Goal: Information Seeking & Learning: Find contact information

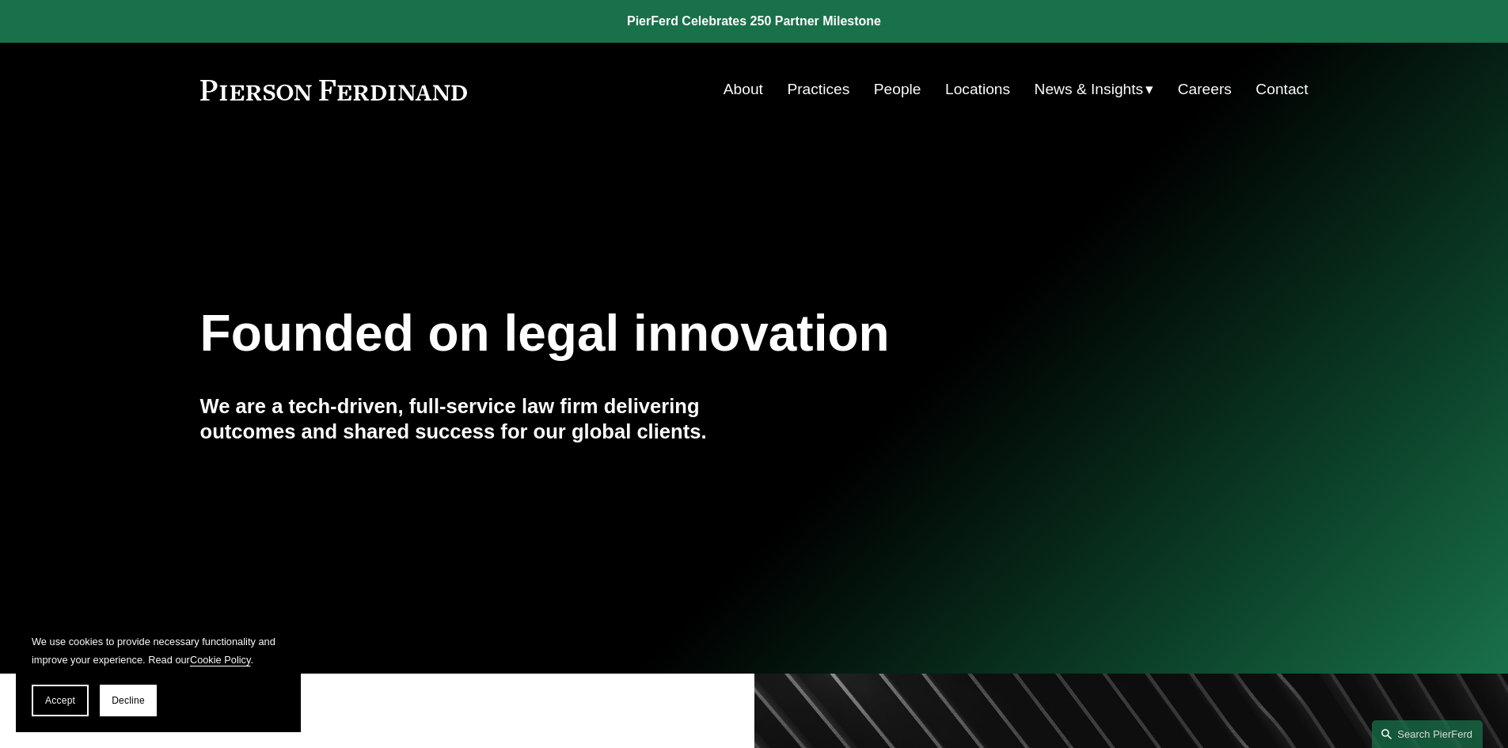
click at [815, 87] on link "Practices" at bounding box center [818, 89] width 63 height 30
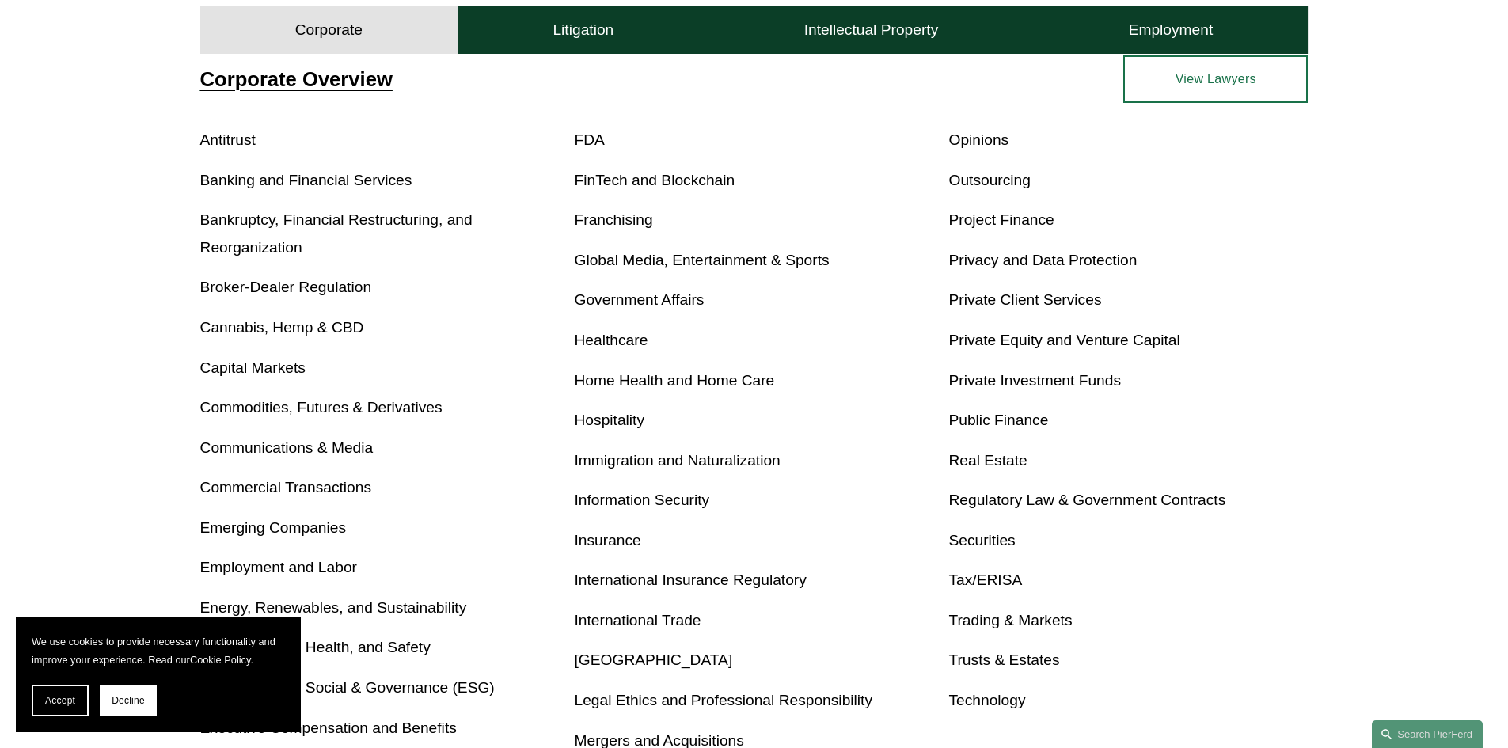
scroll to position [633, 0]
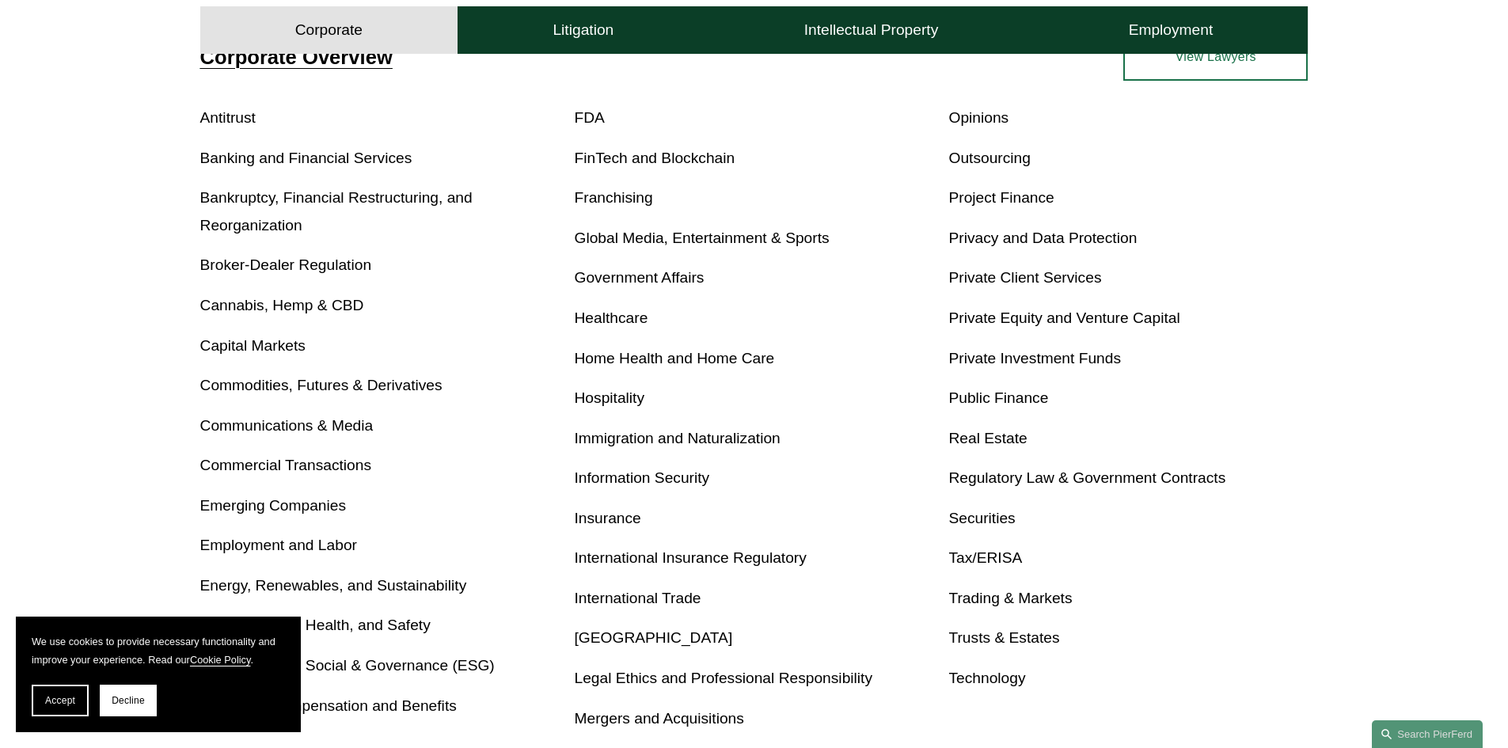
click at [752, 435] on link "Immigration and Naturalization" at bounding box center [678, 438] width 206 height 17
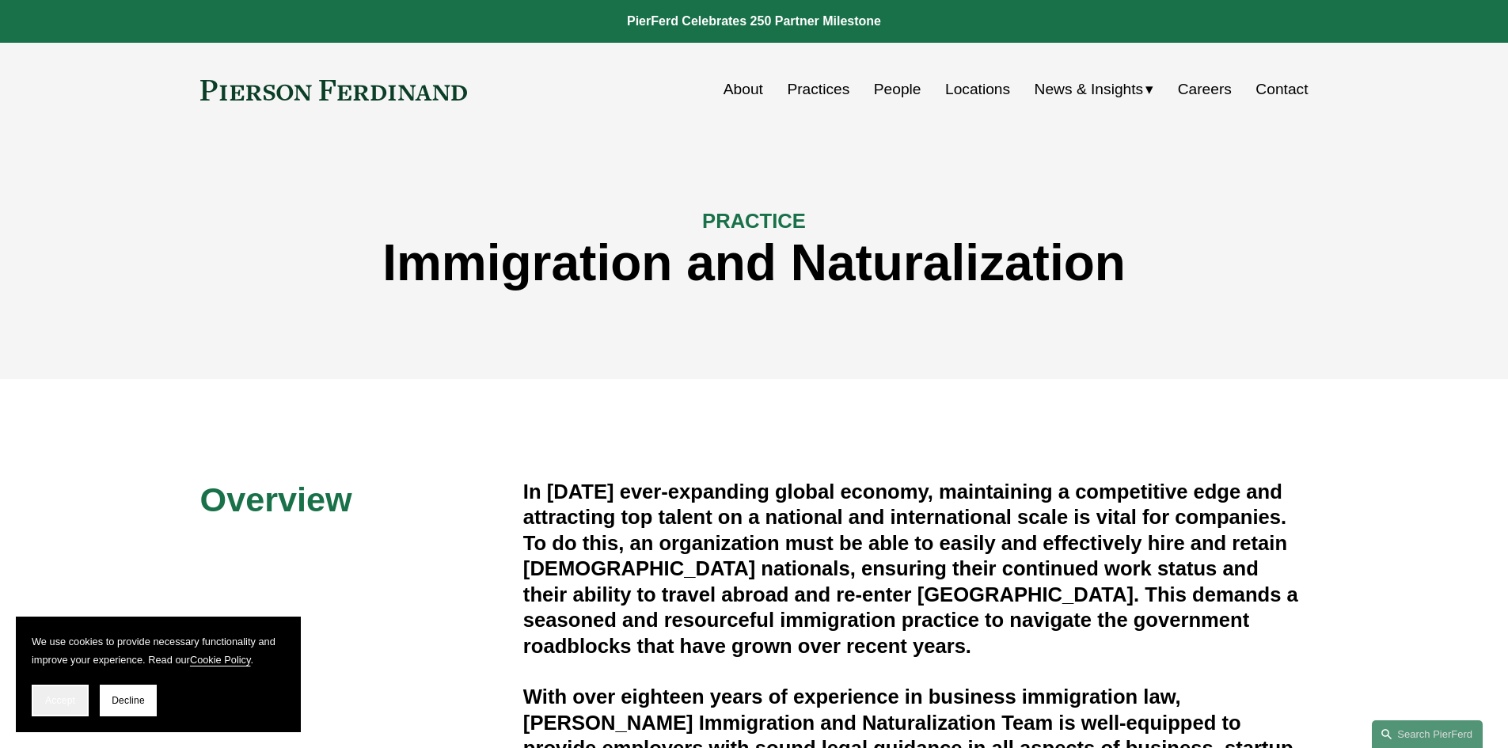
click at [66, 702] on span "Accept" at bounding box center [60, 700] width 30 height 11
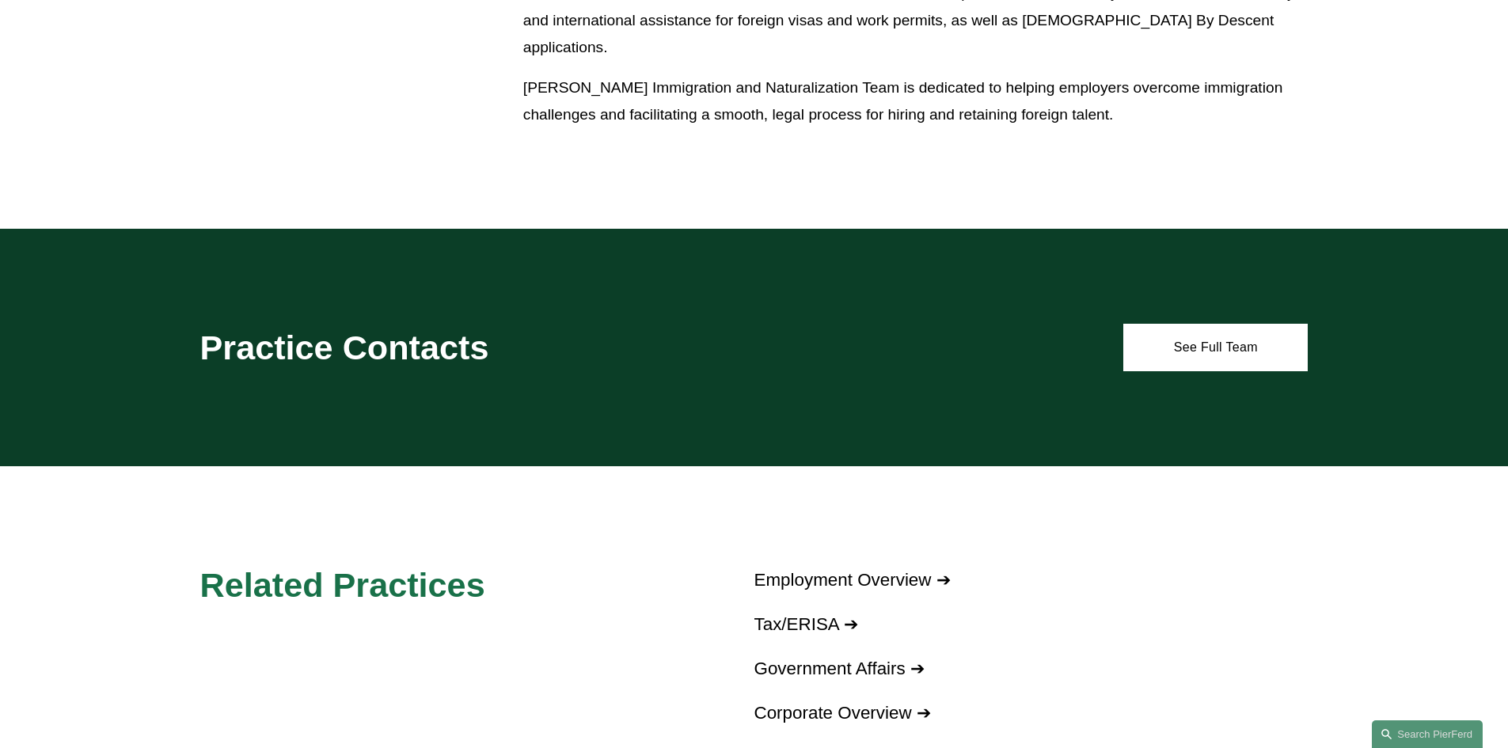
scroll to position [1029, 0]
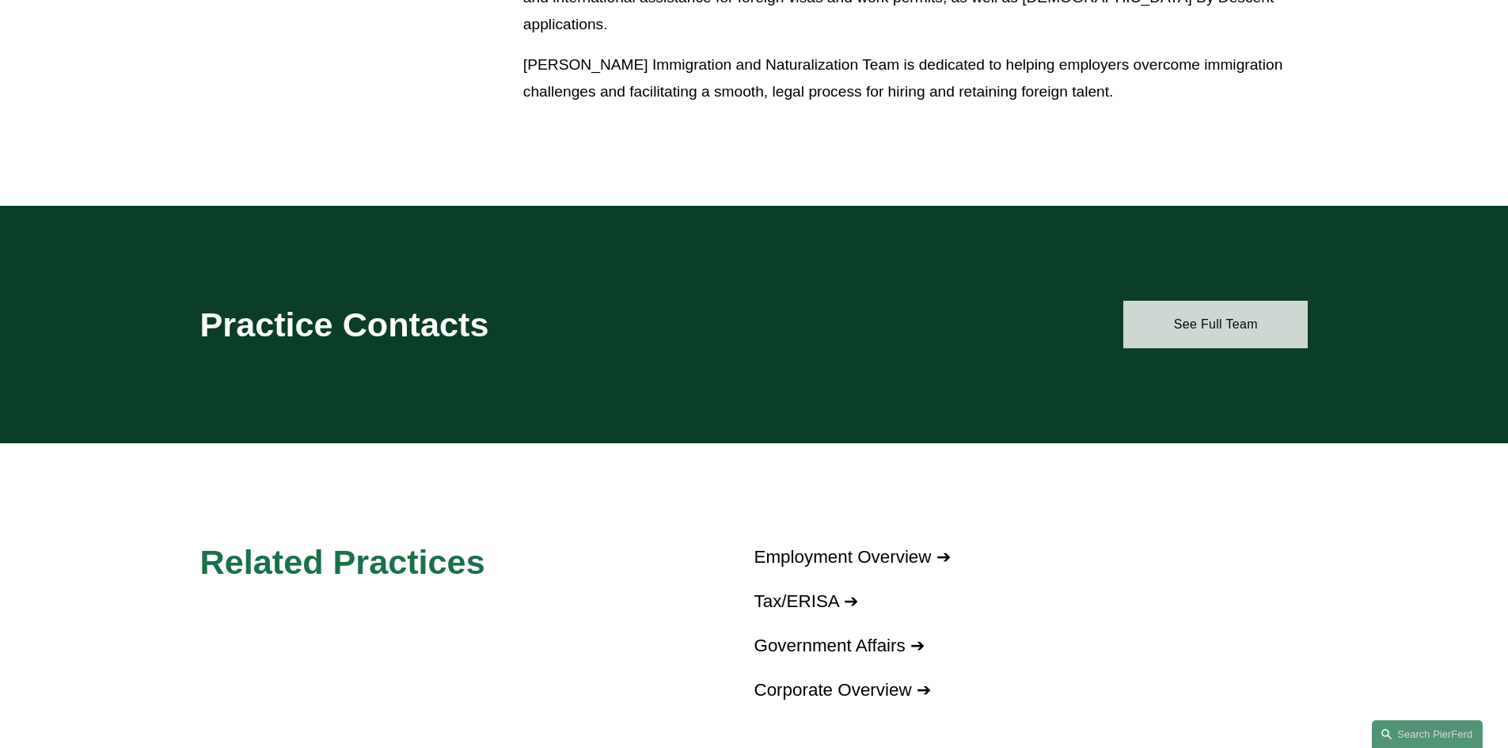
click at [1187, 317] on link "See Full Team" at bounding box center [1215, 324] width 184 height 47
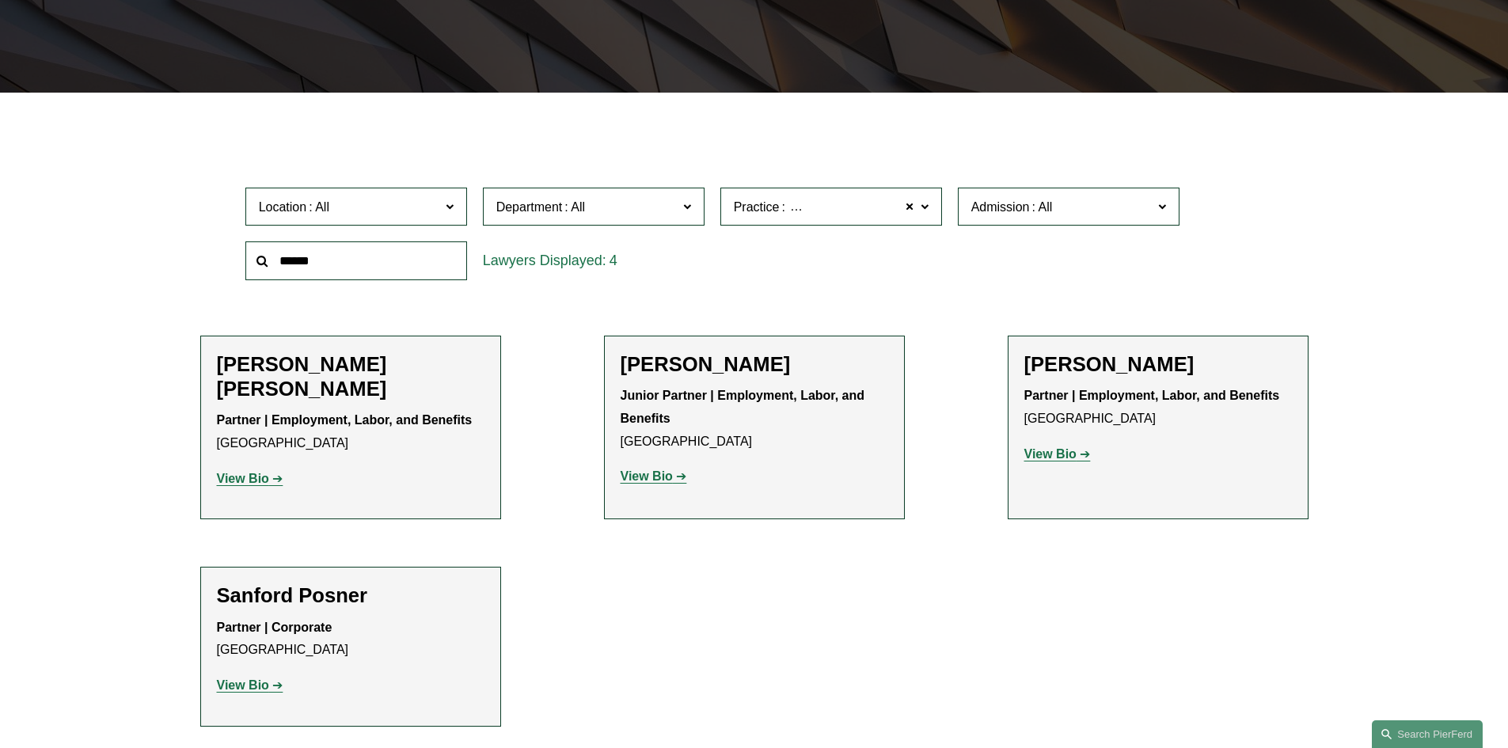
scroll to position [396, 0]
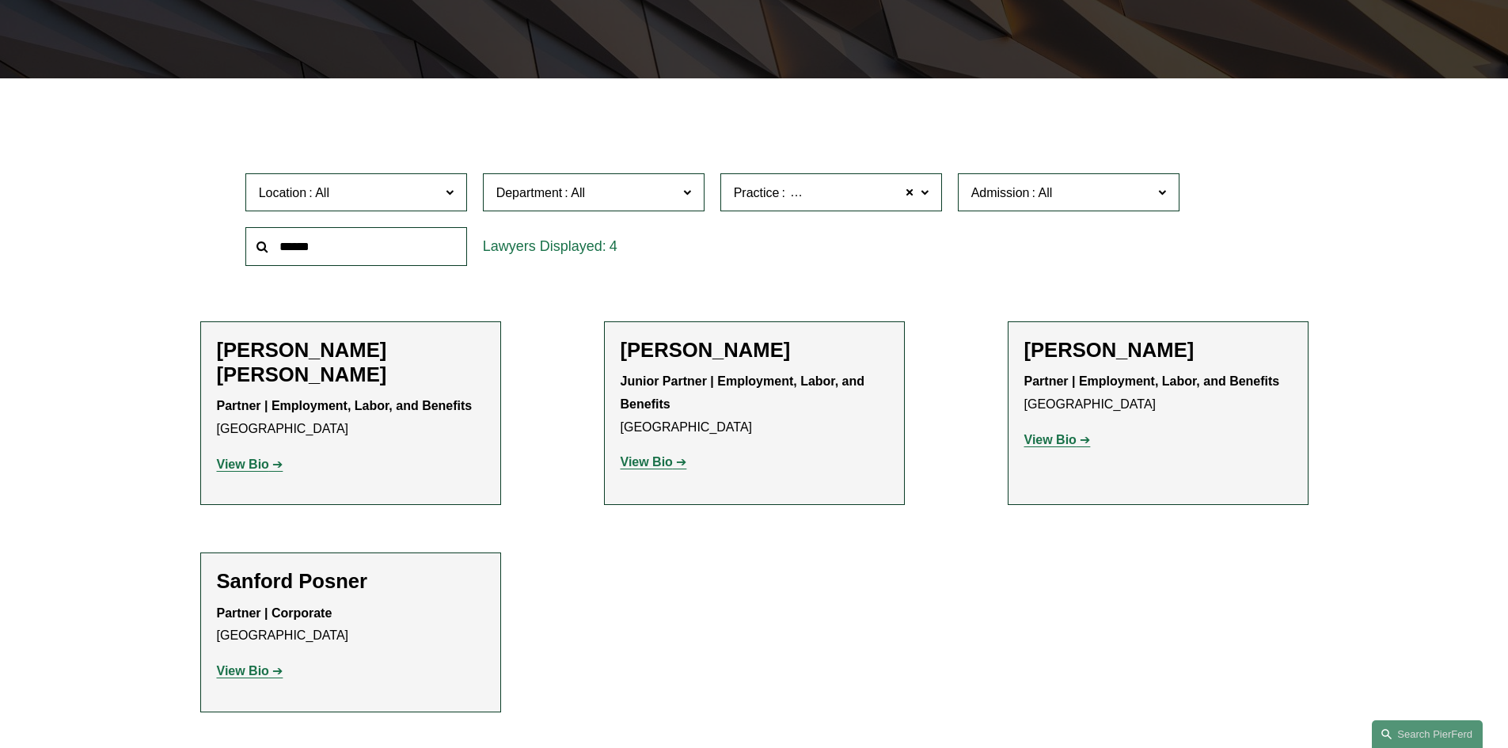
click at [773, 197] on span "Practice" at bounding box center [757, 192] width 46 height 13
click at [868, 662] on ul "Filter Location All Atlanta Austin Boston Charlotte Chicago Cincinnati Clevelan…" at bounding box center [753, 415] width 1198 height 594
click at [548, 326] on ul "Filter Location All Atlanta Austin Boston Charlotte Chicago Cincinnati Clevelan…" at bounding box center [753, 415] width 1198 height 594
click at [945, 138] on ul "Filter Location All Atlanta Austin Boston Charlotte Chicago Cincinnati Clevelan…" at bounding box center [753, 415] width 1198 height 594
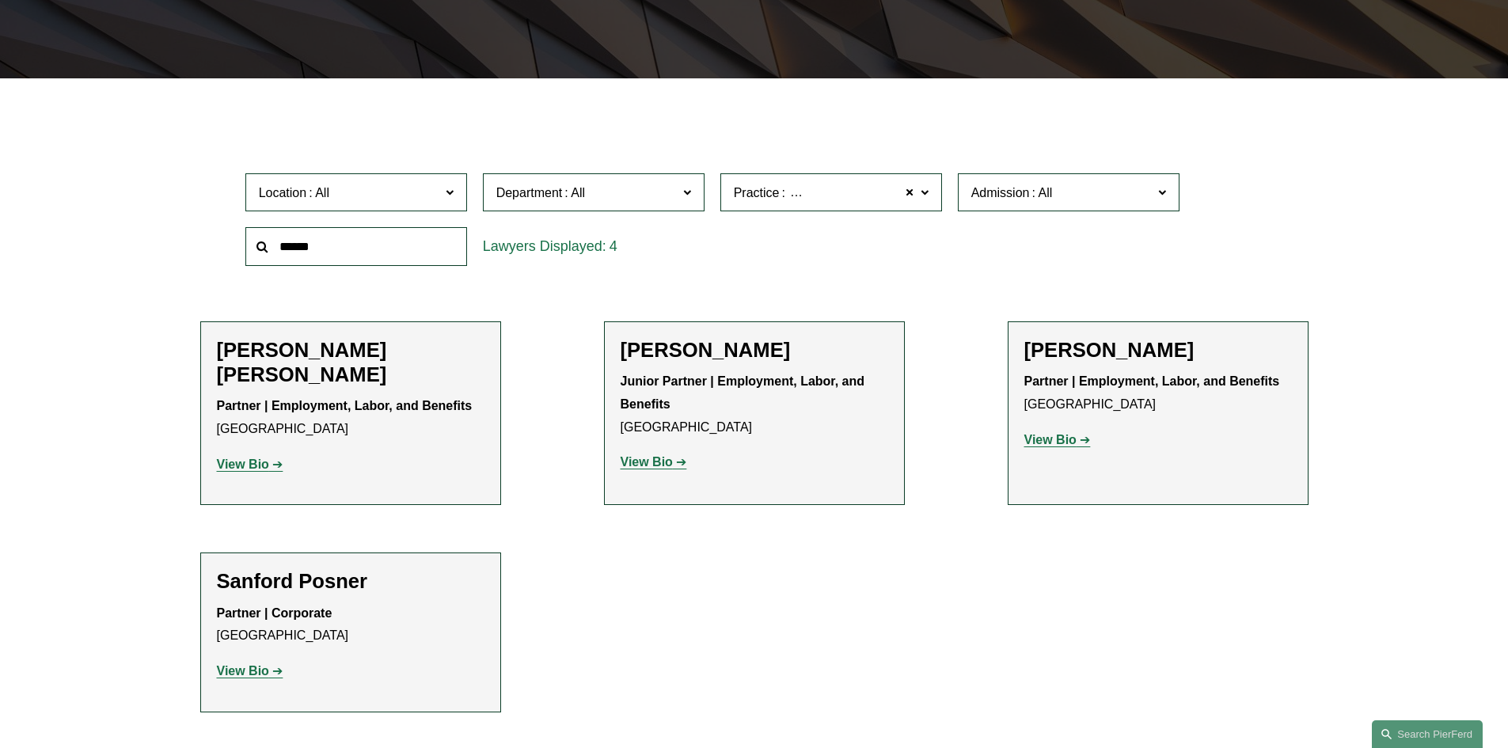
click at [972, 247] on div "Location All Atlanta Austin Boston Charlotte Chicago Cincinnati Cleveland Colum…" at bounding box center [754, 219] width 1034 height 108
click at [256, 464] on strong "View Bio" at bounding box center [243, 464] width 52 height 13
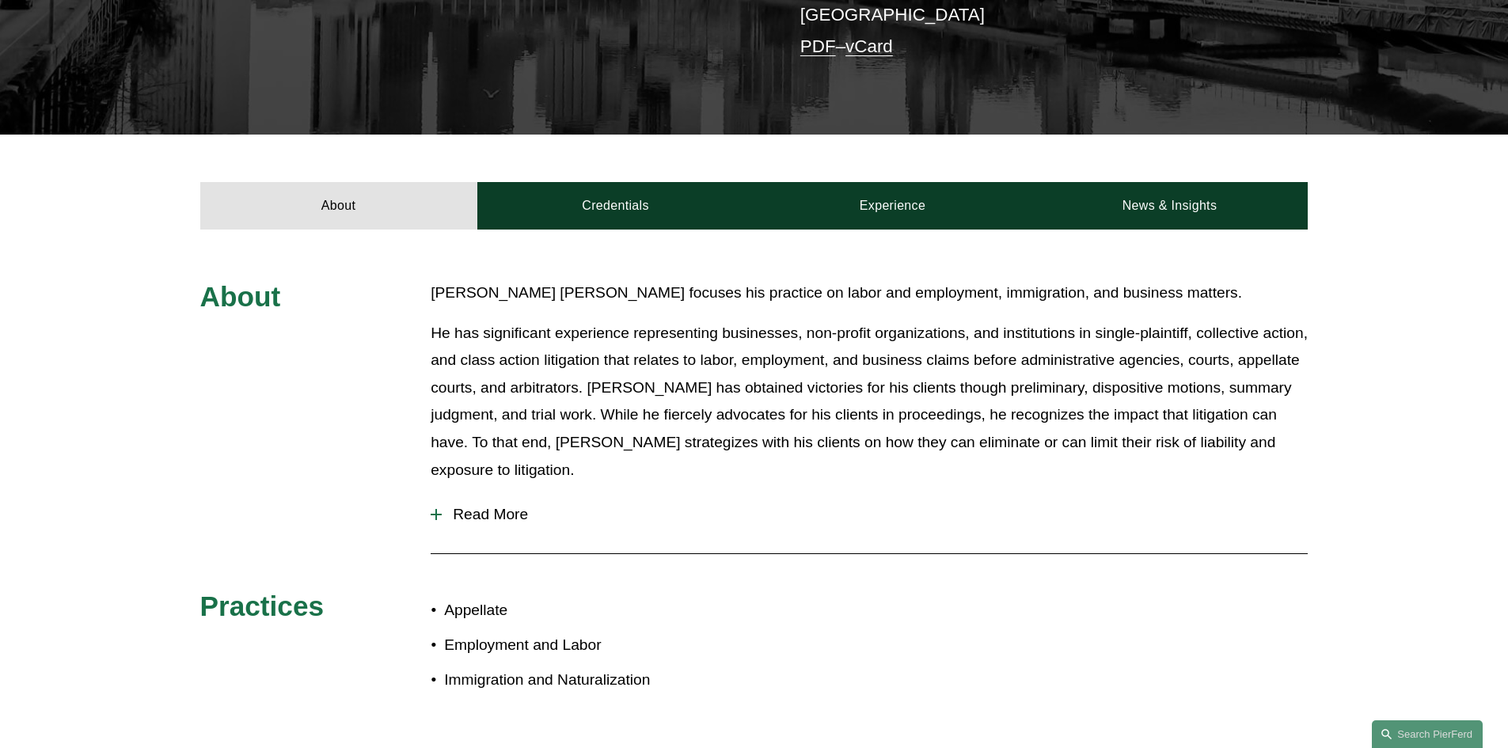
scroll to position [554, 0]
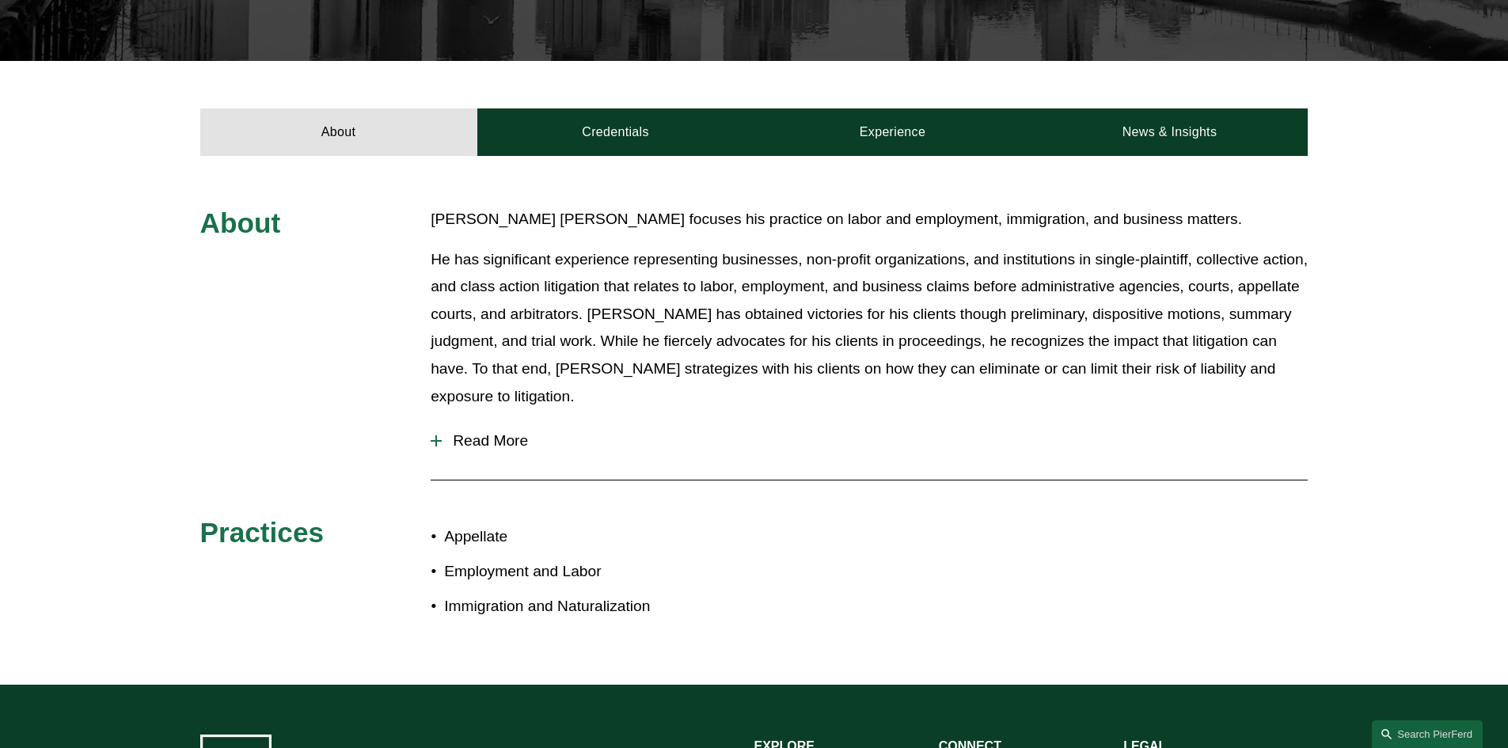
click at [447, 432] on span "Read More" at bounding box center [875, 440] width 866 height 17
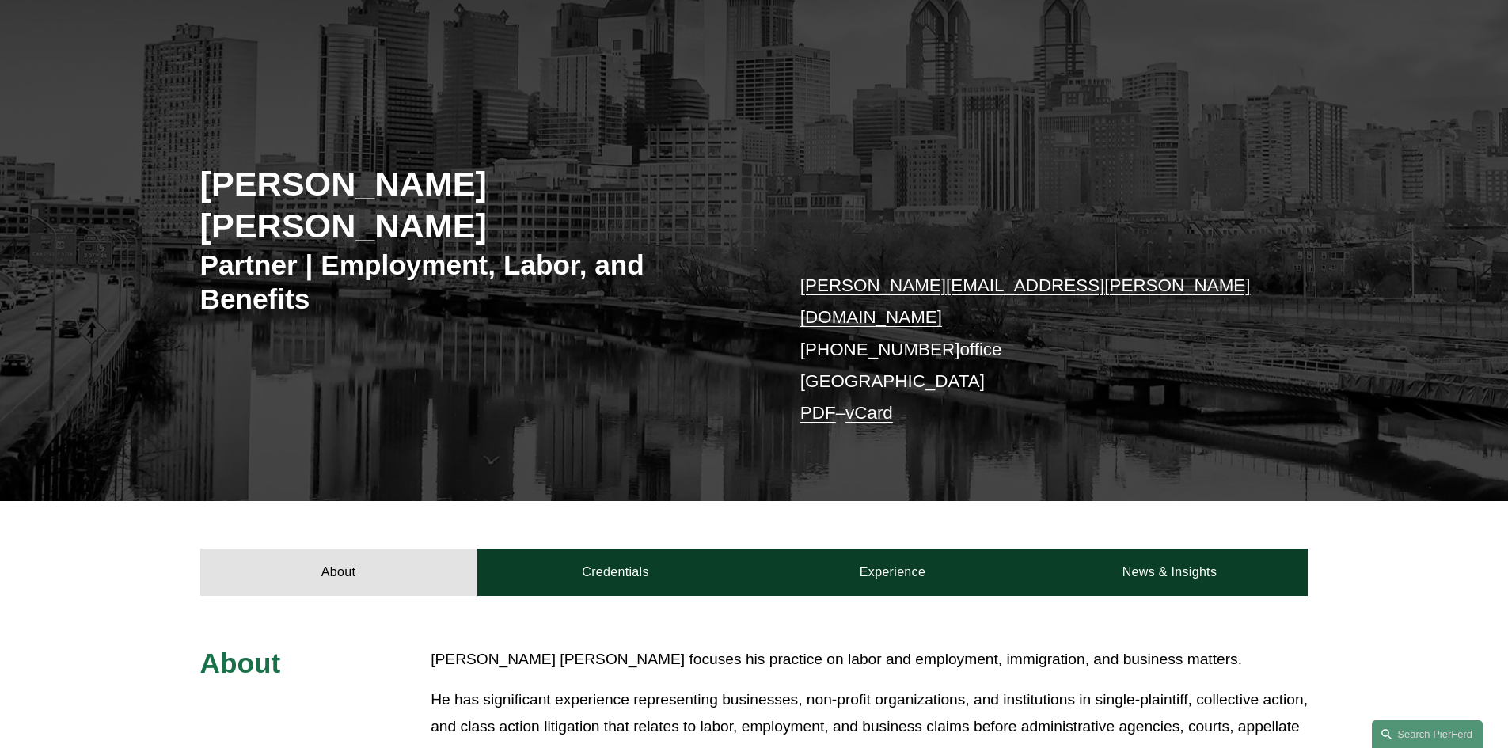
scroll to position [0, 0]
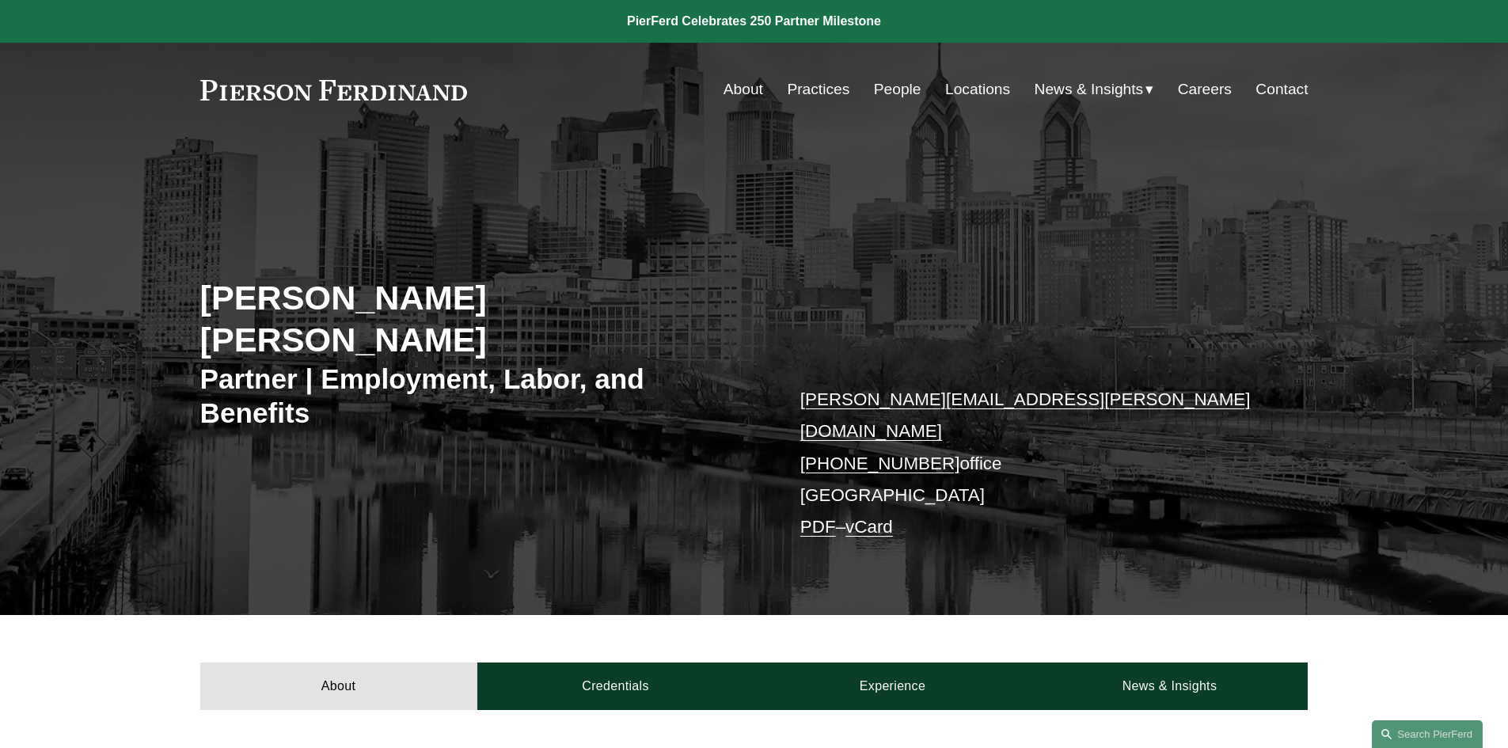
click at [738, 92] on link "About" at bounding box center [743, 89] width 40 height 30
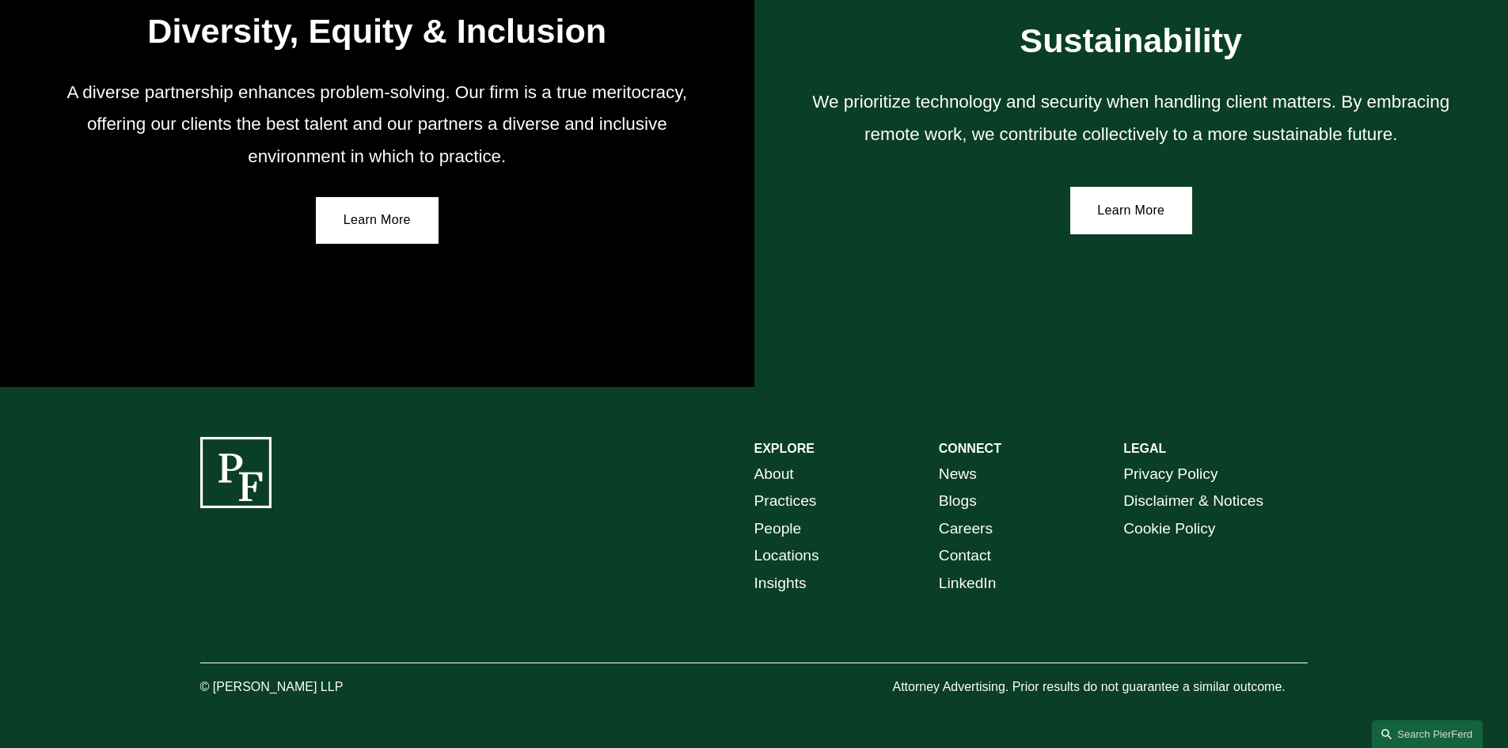
scroll to position [2897, 0]
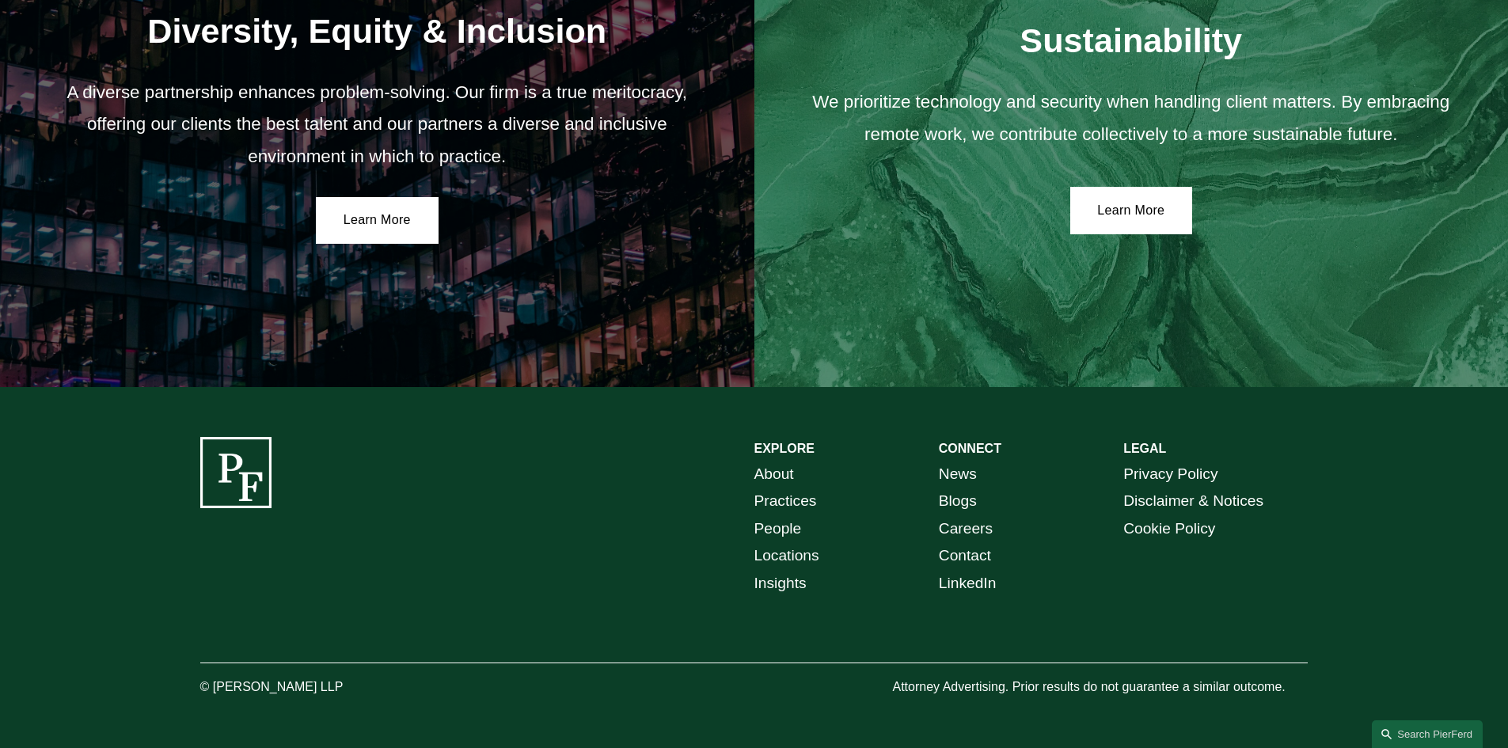
click at [767, 556] on link "Locations" at bounding box center [786, 556] width 65 height 28
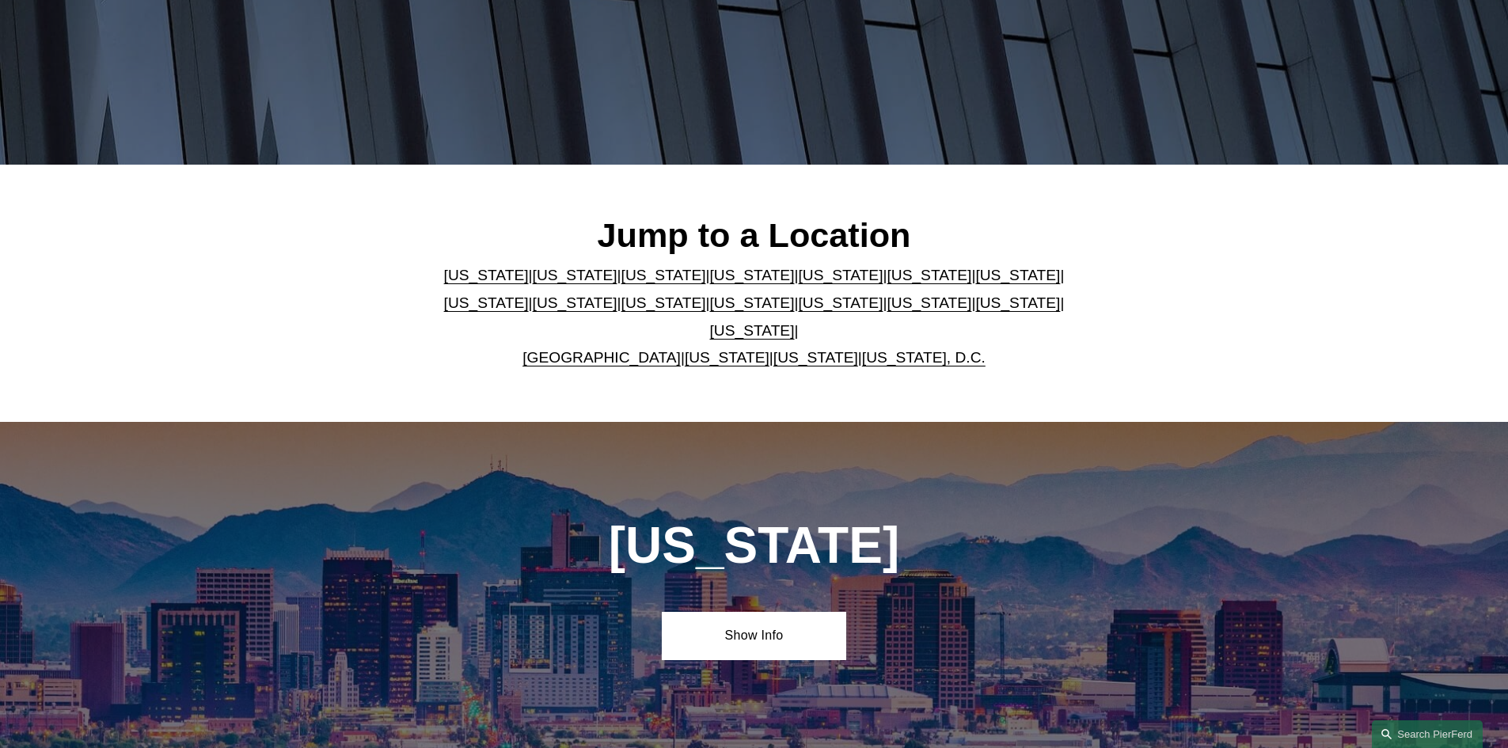
scroll to position [317, 0]
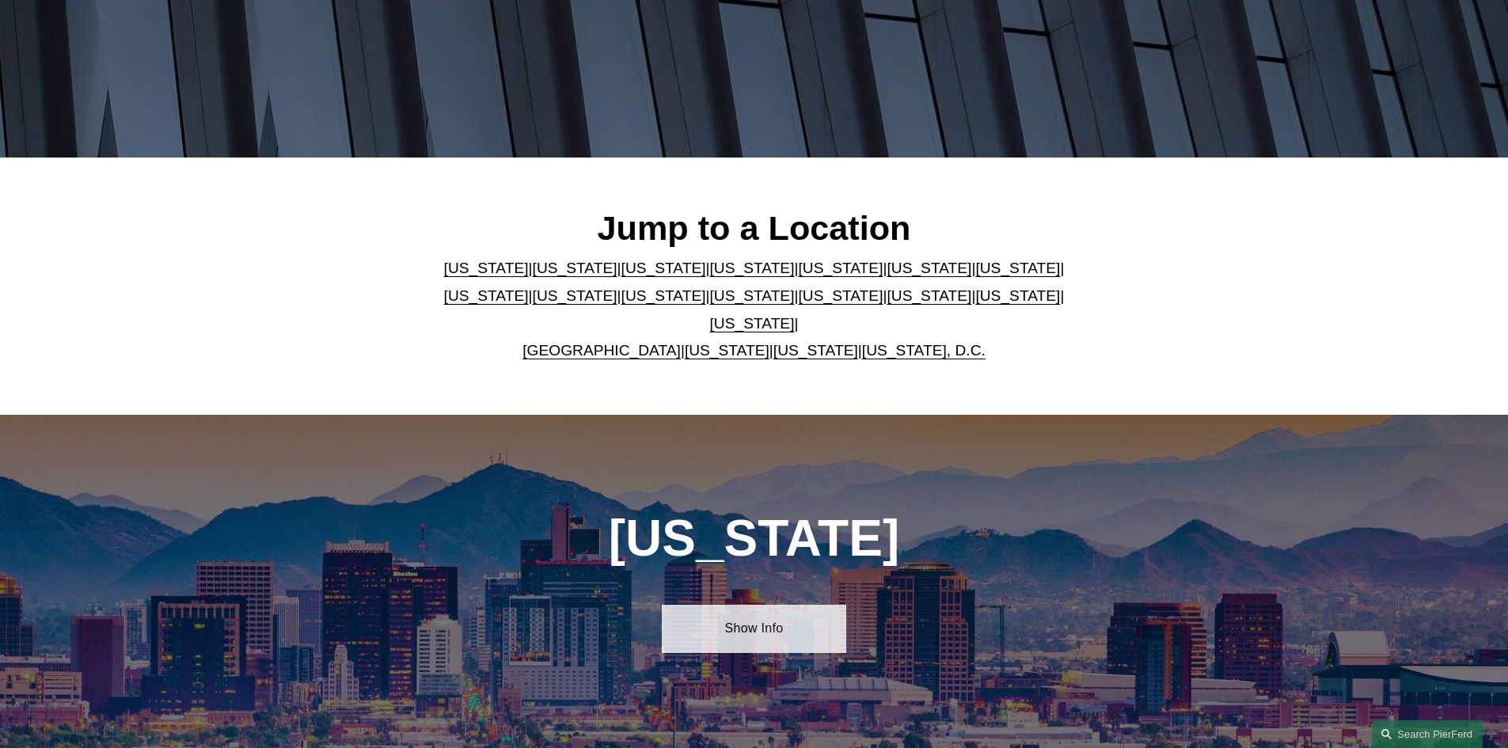
click at [747, 621] on link "Show Info" at bounding box center [754, 628] width 184 height 47
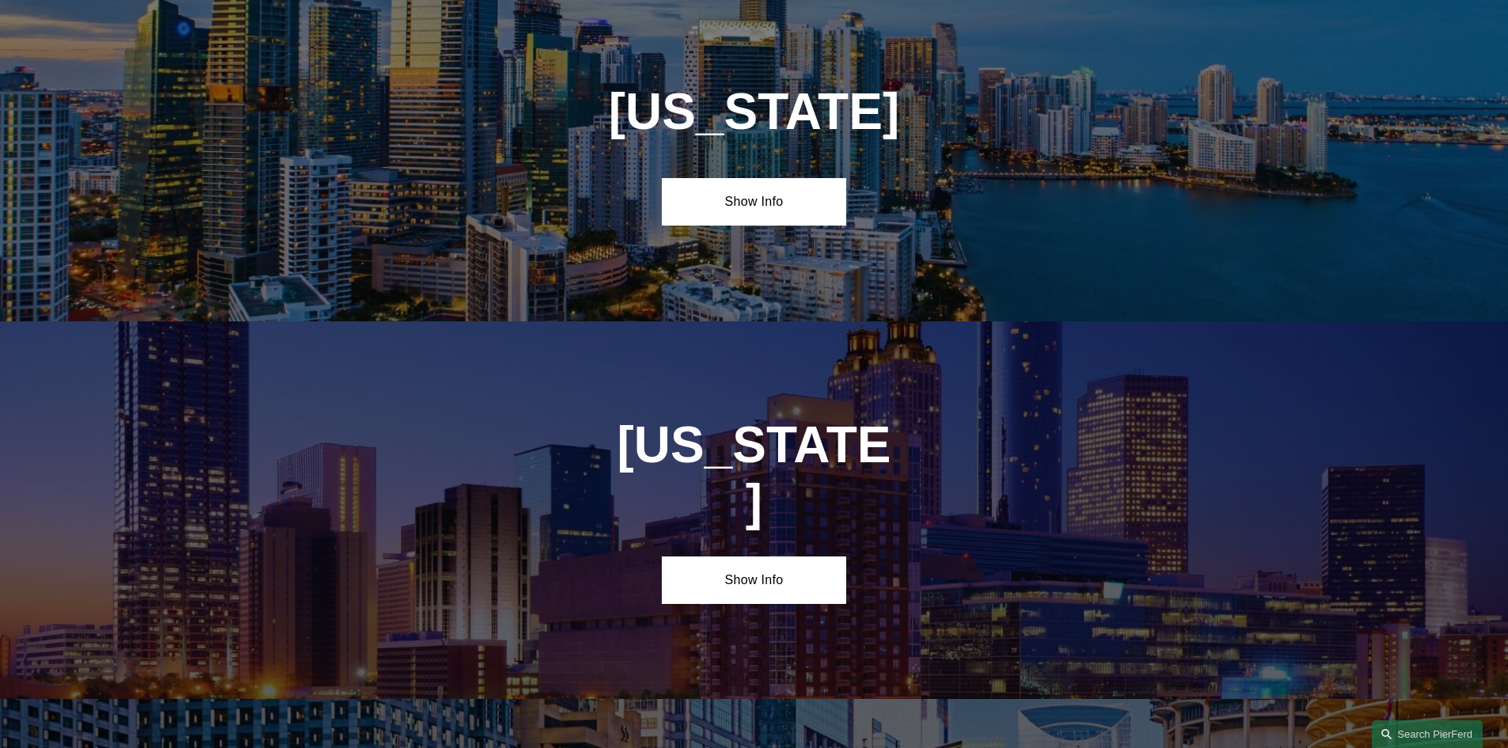
scroll to position [2375, 0]
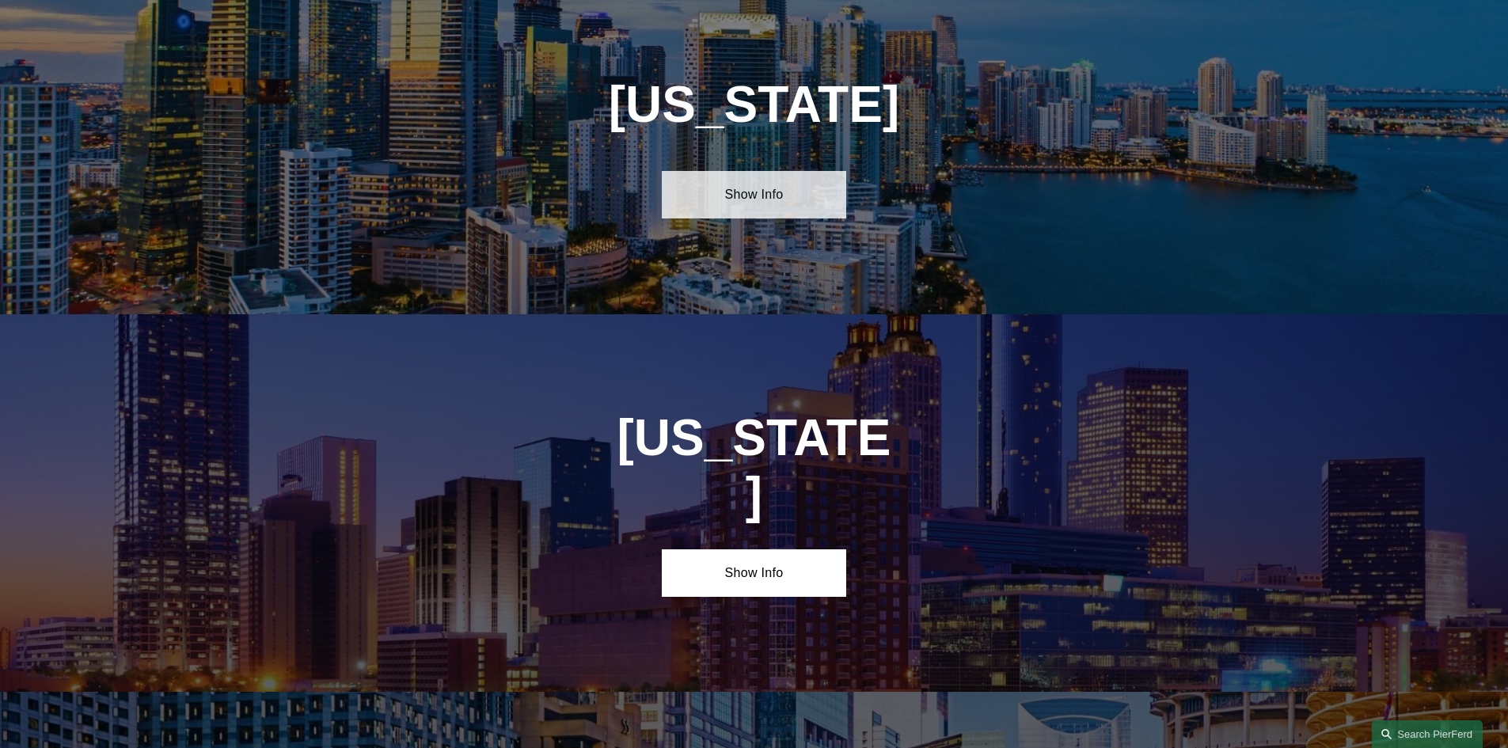
click at [743, 193] on link "Show Info" at bounding box center [754, 194] width 184 height 47
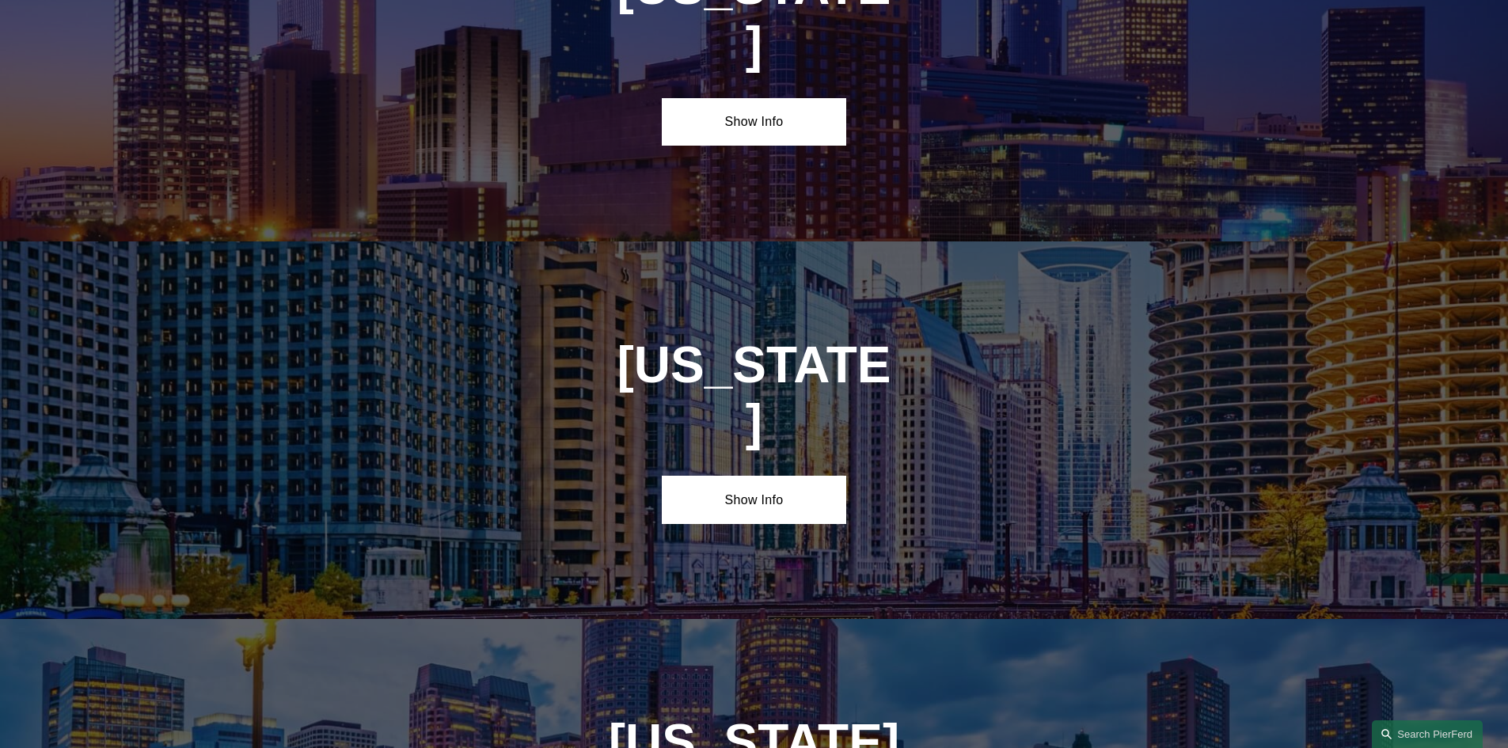
scroll to position [3166, 0]
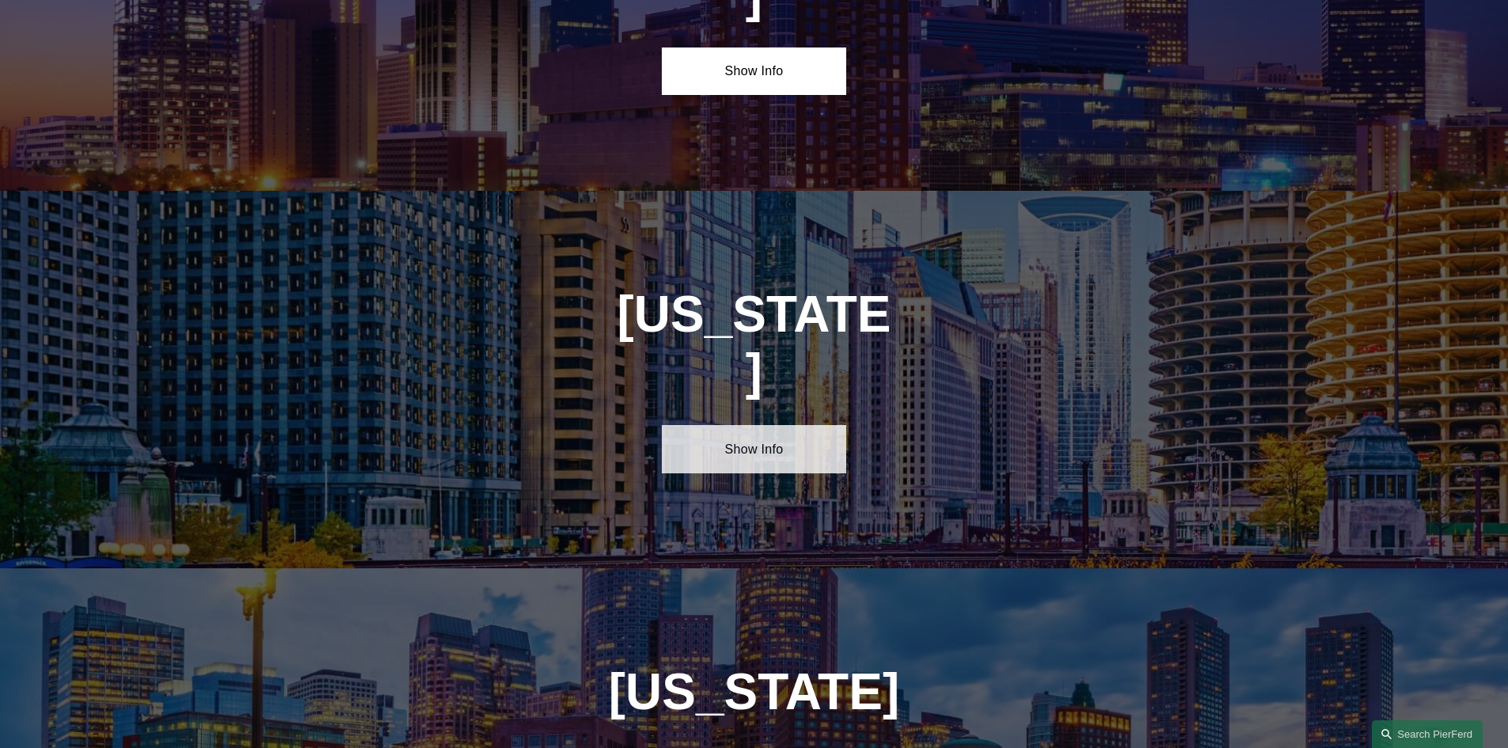
click at [754, 425] on link "Show Info" at bounding box center [754, 448] width 184 height 47
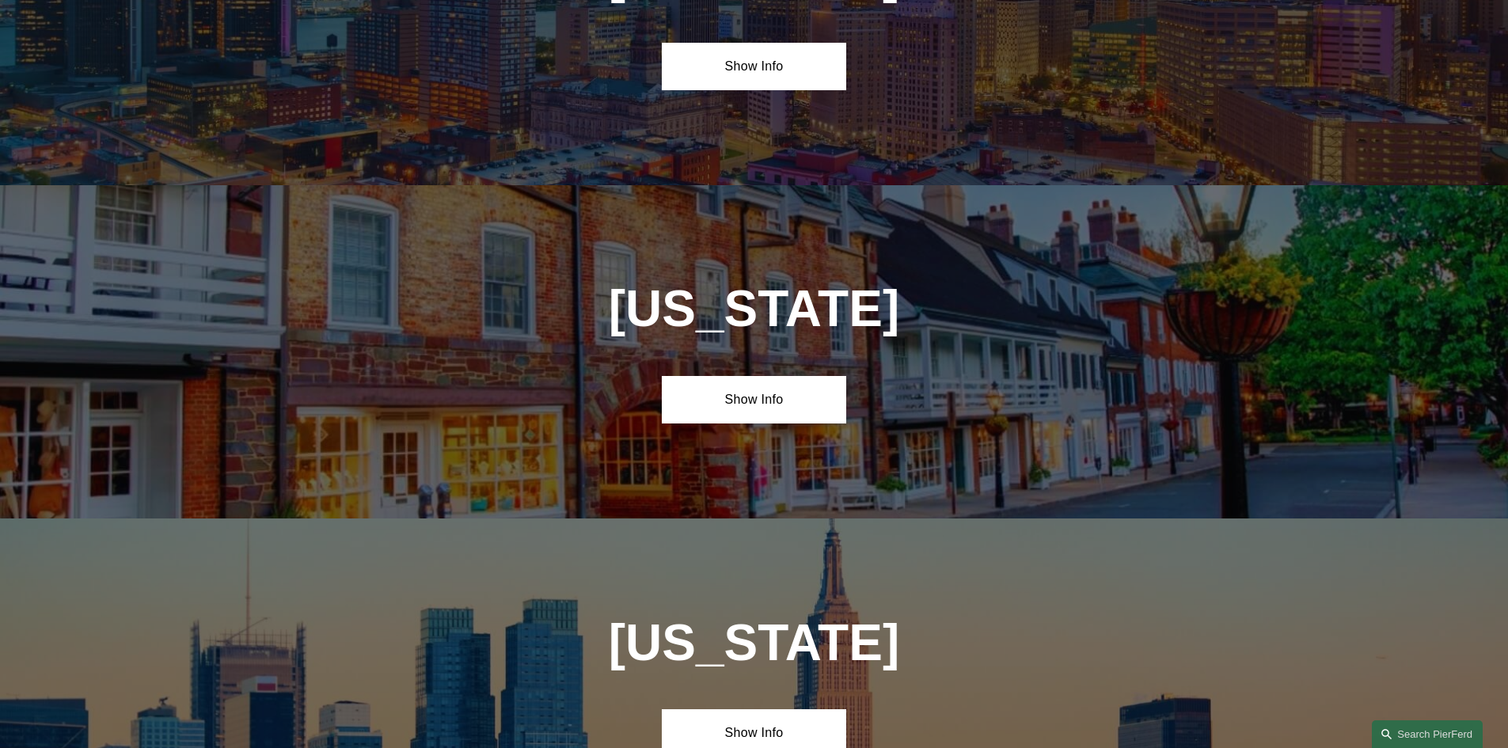
scroll to position [4749, 0]
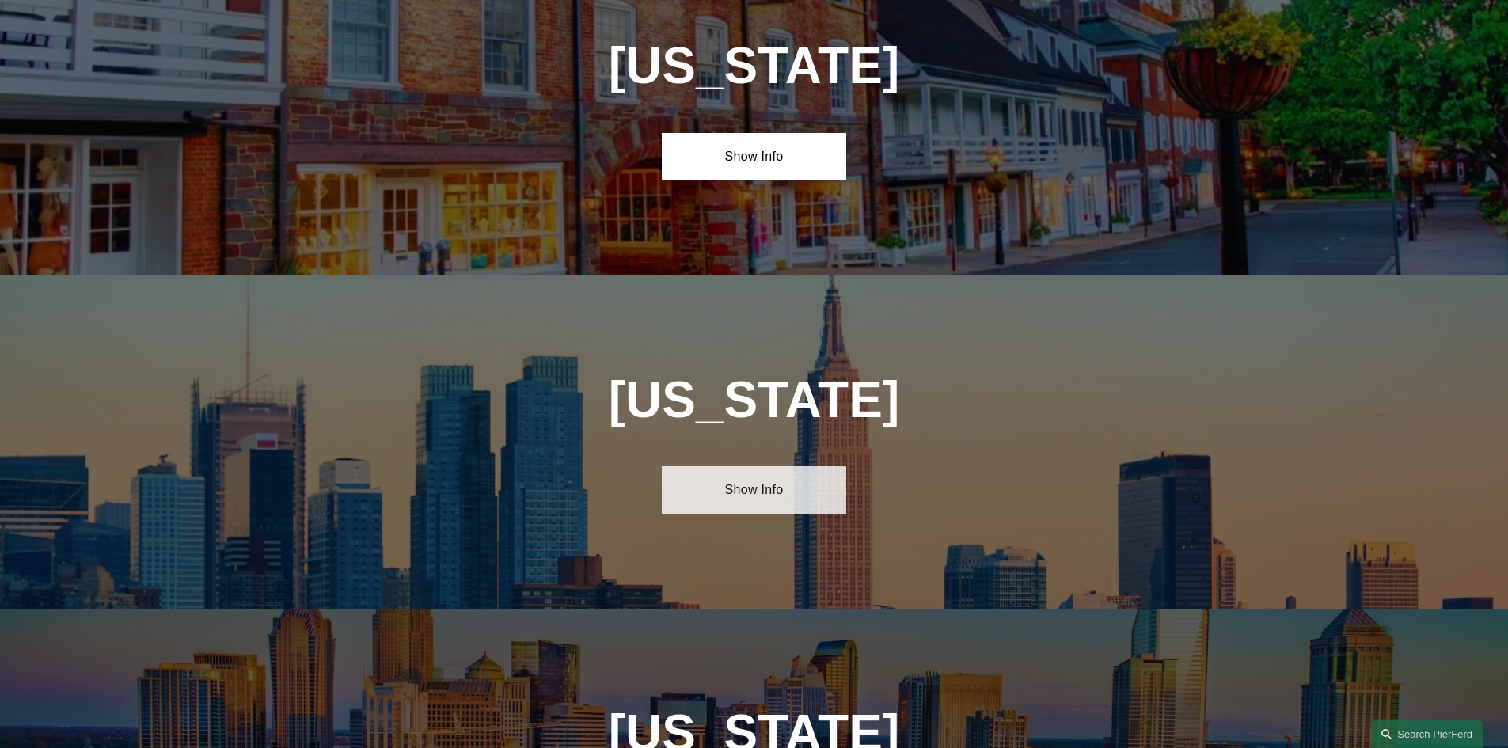
click at [791, 466] on link "Show Info" at bounding box center [754, 489] width 184 height 47
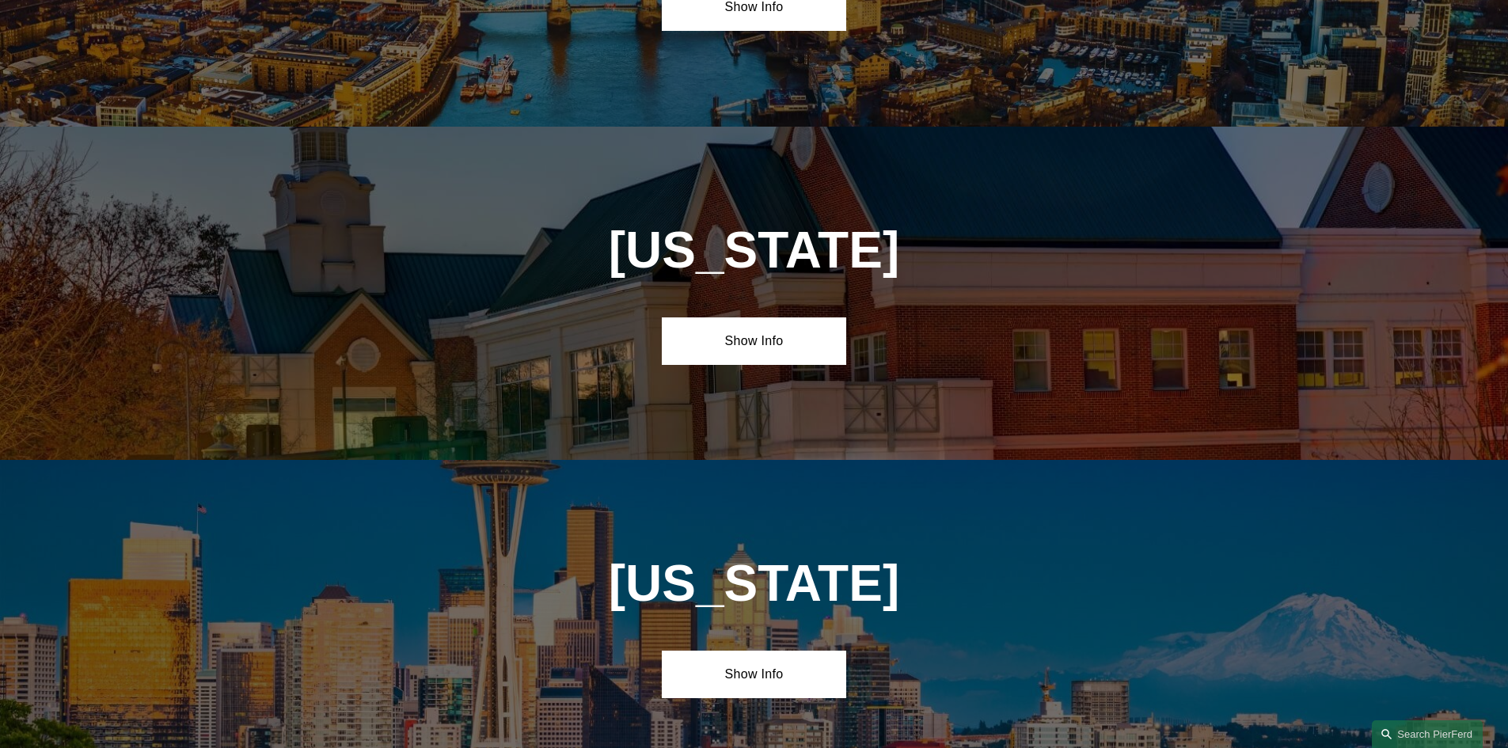
scroll to position [7757, 0]
